Goal: Transaction & Acquisition: Register for event/course

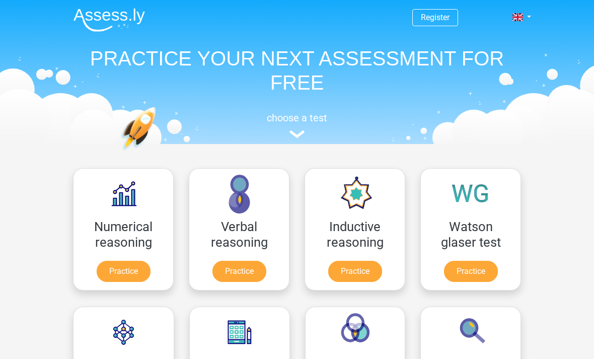
click at [515, 98] on div "Register Nederlands English" at bounding box center [297, 71] width 479 height 139
click at [134, 270] on link "Practice" at bounding box center [124, 271] width 54 height 21
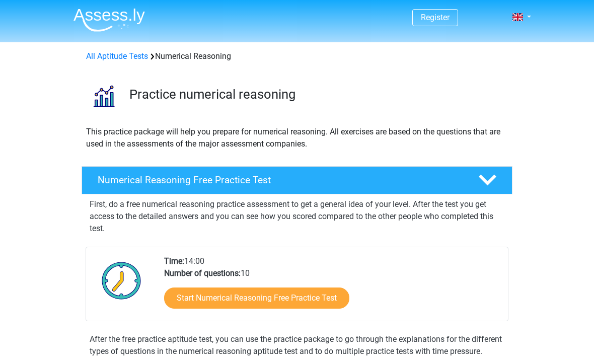
click at [441, 17] on link "Register" at bounding box center [435, 18] width 29 height 10
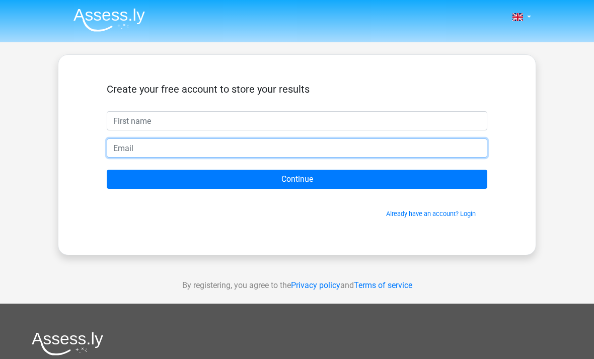
click at [409, 148] on input "email" at bounding box center [297, 148] width 381 height 19
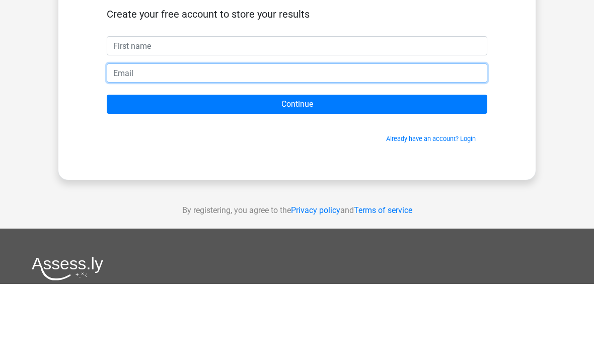
click at [165, 139] on input "email" at bounding box center [297, 148] width 381 height 19
paste input "[EMAIL_ADDRESS][DOMAIN_NAME]"
type input "[EMAIL_ADDRESS][DOMAIN_NAME]"
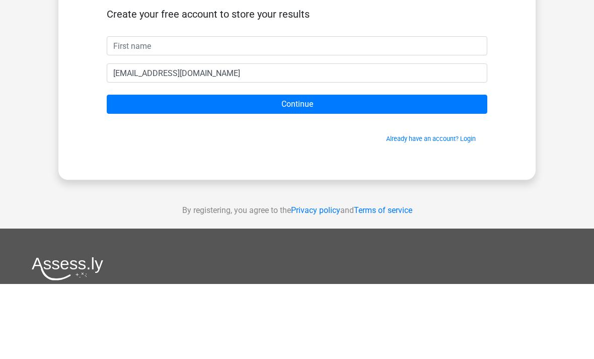
click at [452, 210] on link "Already have an account? Login" at bounding box center [431, 214] width 90 height 8
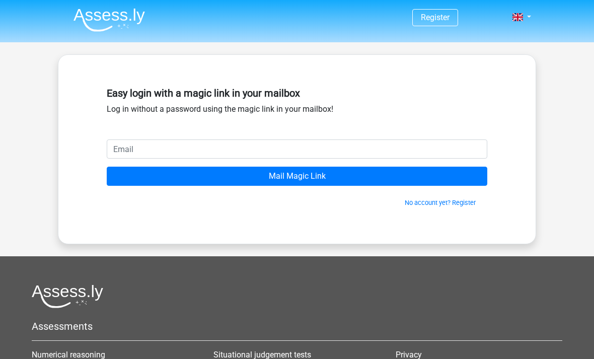
click at [339, 155] on input "email" at bounding box center [297, 149] width 381 height 19
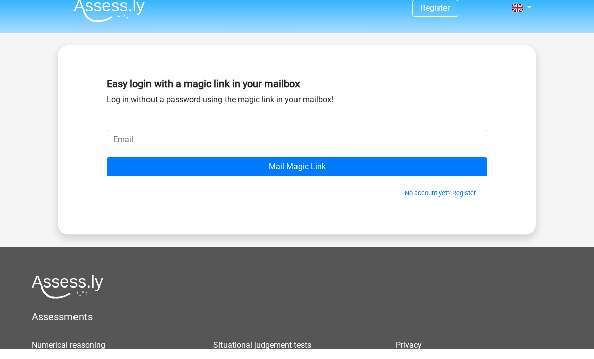
click at [179, 140] on input "email" at bounding box center [297, 149] width 381 height 19
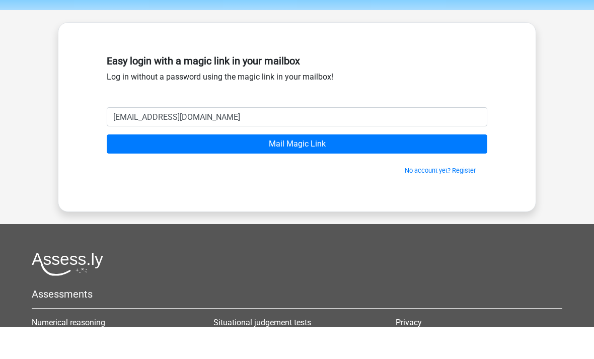
type input "[EMAIL_ADDRESS][DOMAIN_NAME]"
click at [522, 134] on div "Easy login with a magic link in your mailbox Log in without a password using th…" at bounding box center [297, 149] width 479 height 190
